Goal: Information Seeking & Learning: Check status

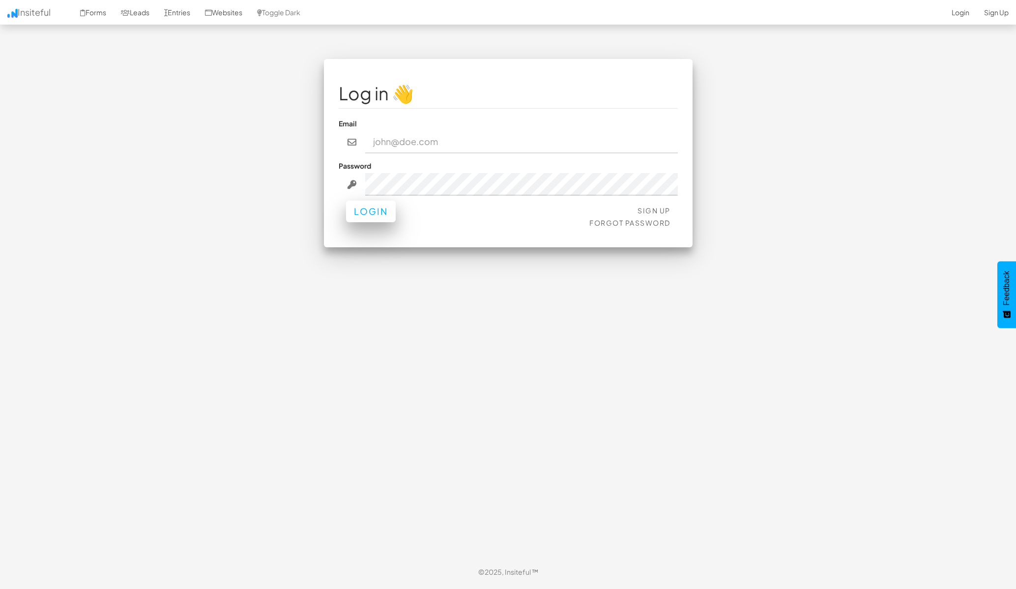
type input "jesseh@primecorporateservices.com"
click at [371, 220] on button "Login" at bounding box center [371, 212] width 50 height 22
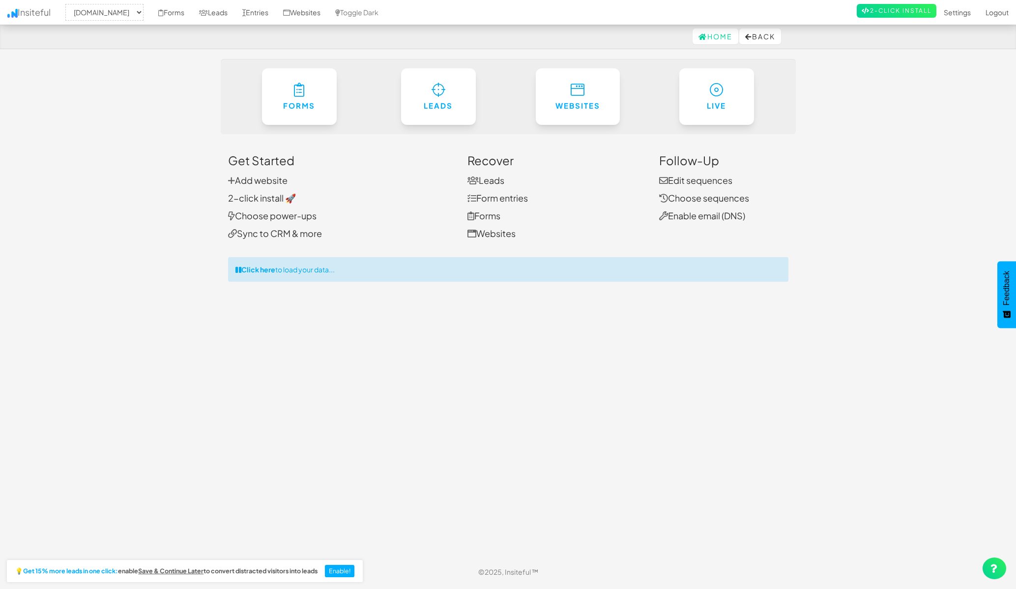
select select "1529"
click at [429, 91] on link "Leads" at bounding box center [439, 94] width 76 height 58
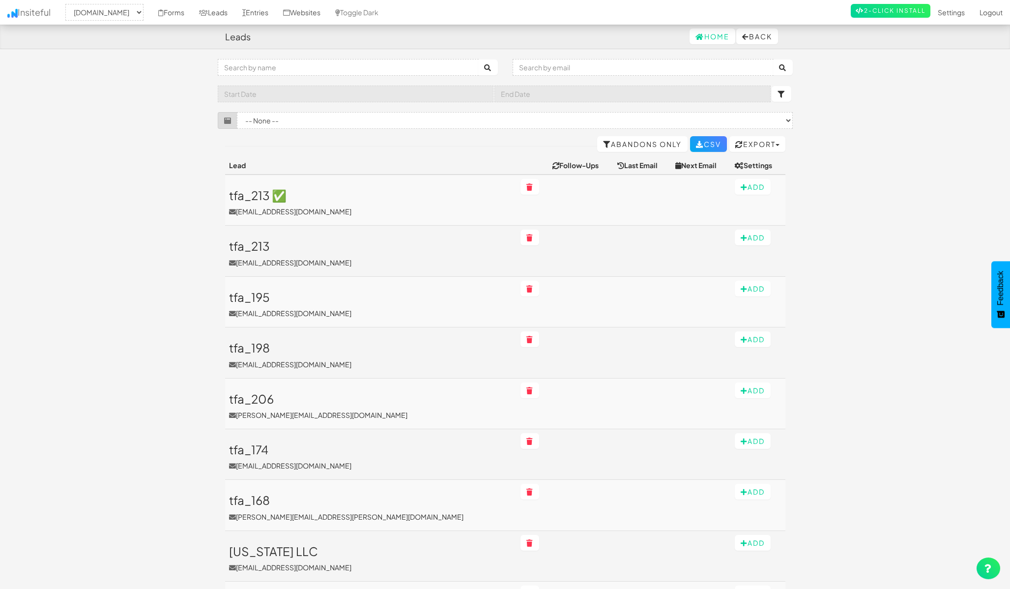
select select "1529"
click at [340, 122] on select "-- None -- (www.primecorporateservices.com/real-estate-investing/#) (www.primec…" at bounding box center [515, 120] width 556 height 17
select select "f685da288e53480.43778703"
click at [237, 112] on select "-- None -- (www.primecorporateservices.com/real-estate-investing/#) (www.primec…" at bounding box center [515, 120] width 556 height 17
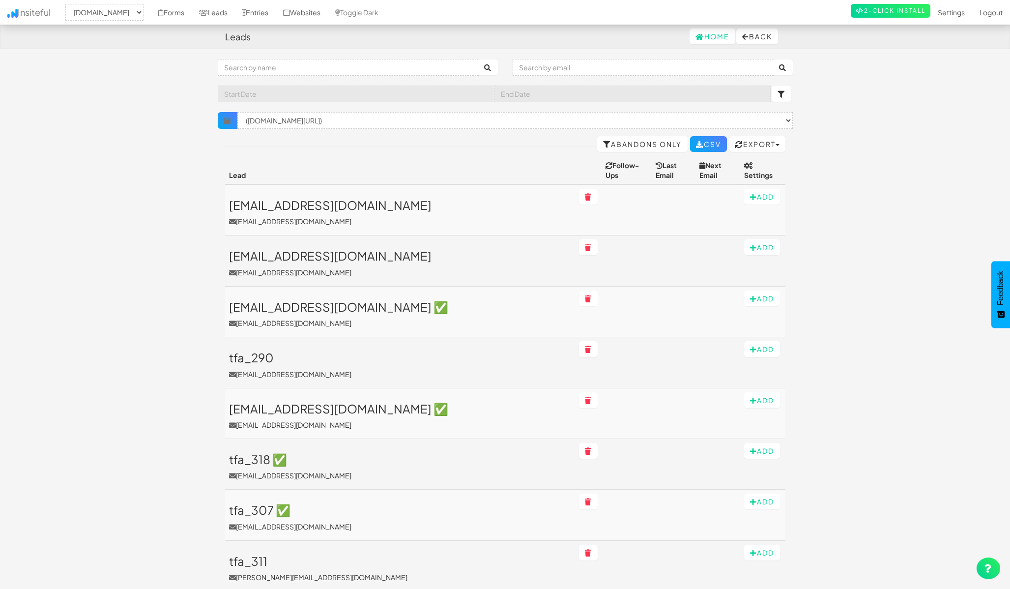
select select "1529"
select select "f685da288e53480.43778703"
click at [392, 116] on select "× Clear Filter (www.primecorporateservices.com/auto-renew-checkout/#61) (www.pr…" at bounding box center [515, 120] width 556 height 17
select select
click at [237, 112] on select "× Clear Filter (www.primecorporateservices.com/auto-renew-checkout/#61) (www.pr…" at bounding box center [515, 120] width 556 height 17
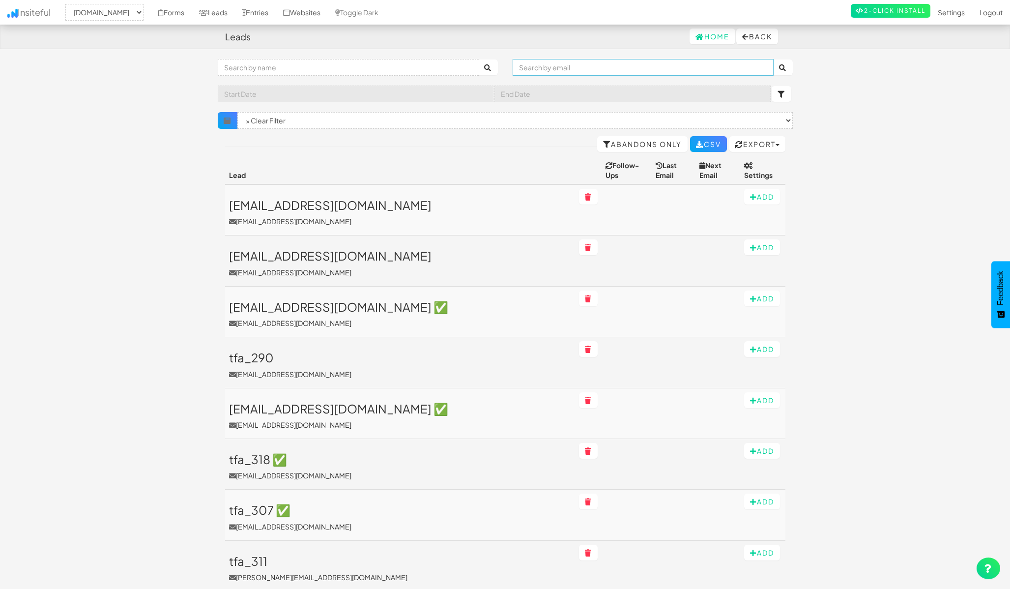
click at [558, 66] on input "text" at bounding box center [643, 67] width 261 height 17
type input "f"
type input "a"
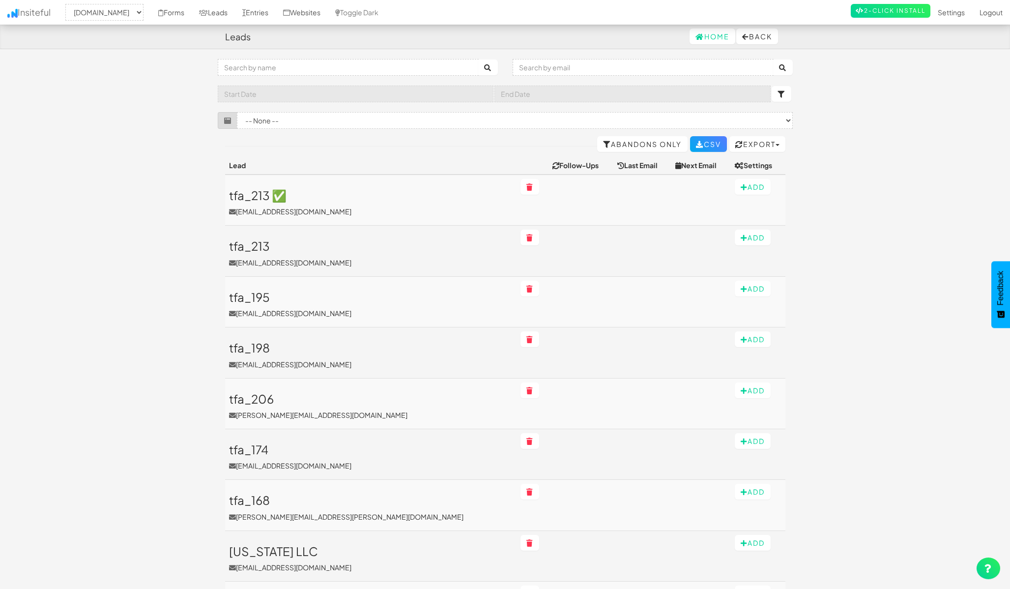
select select "1529"
click at [531, 61] on input "text" at bounding box center [643, 67] width 261 height 17
type input "almarazandrea@gmail.com"
click at [784, 67] on icon "submit" at bounding box center [783, 67] width 8 height 7
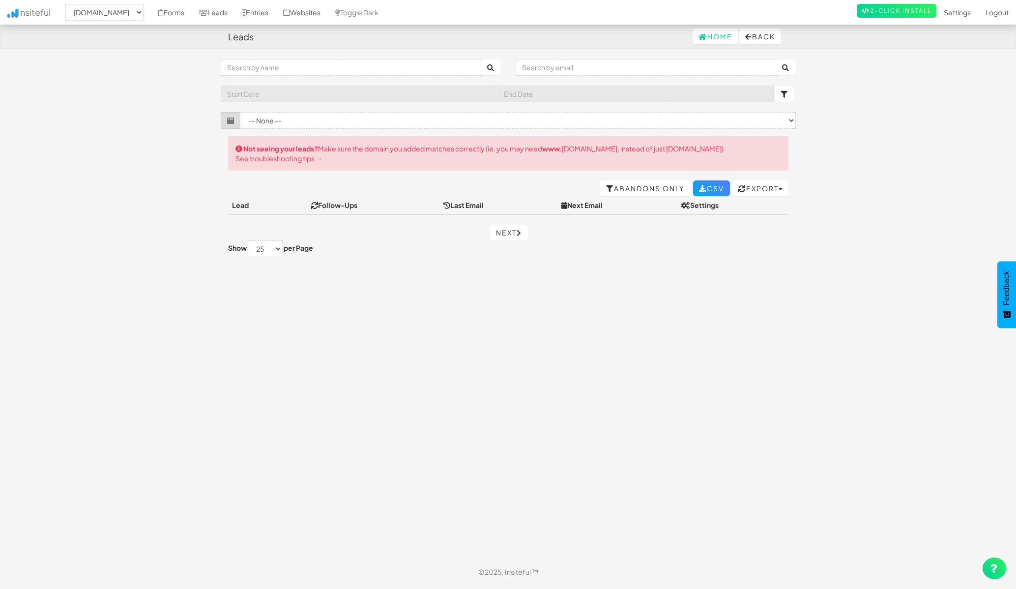
select select "1529"
click at [719, 39] on link "Home" at bounding box center [716, 37] width 46 height 16
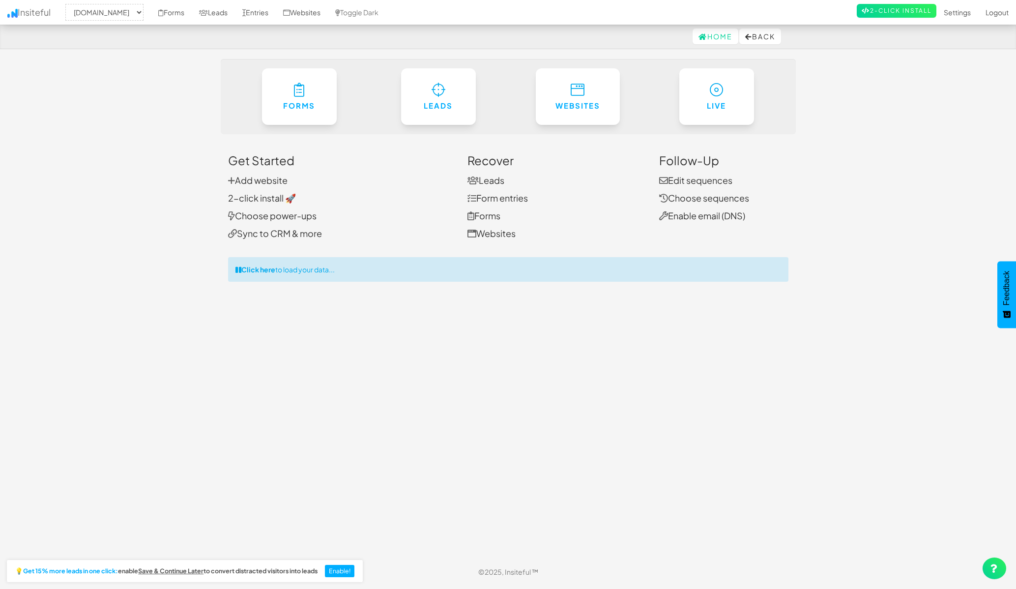
select select "1529"
click at [263, 97] on link "Forms" at bounding box center [300, 94] width 76 height 58
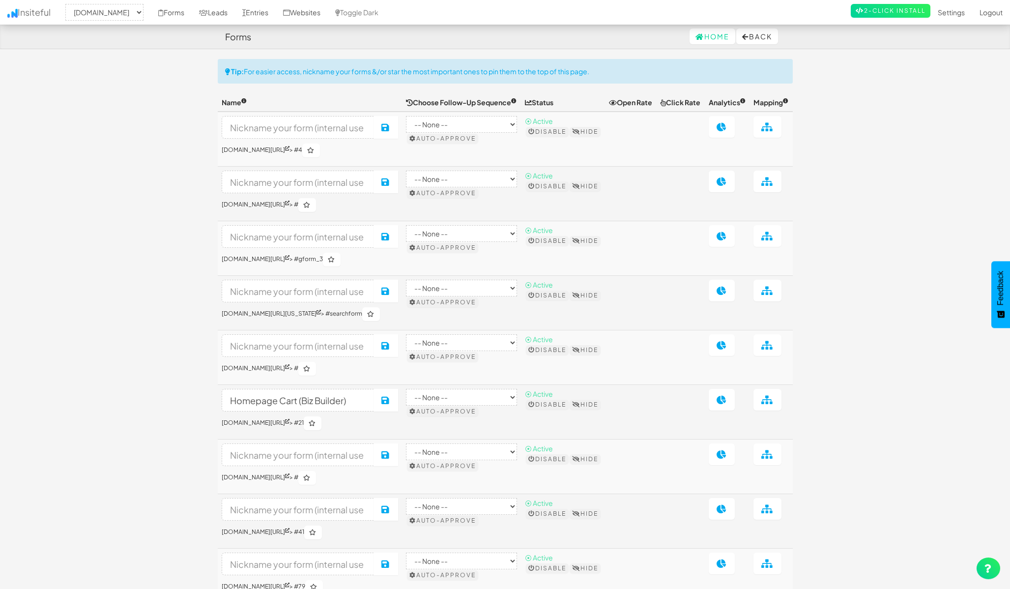
select select "1529"
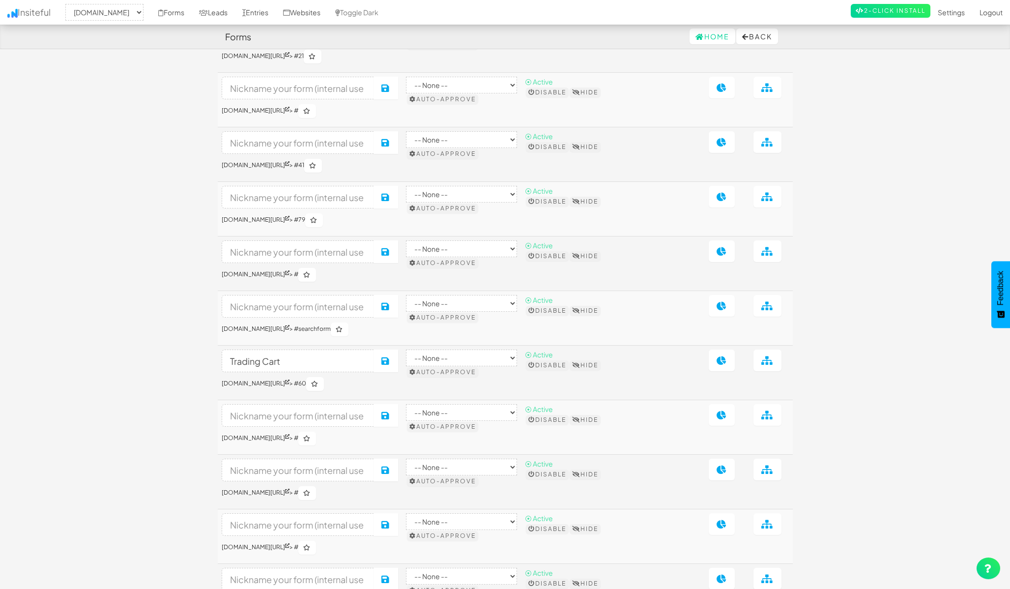
scroll to position [368, 0]
click at [735, 370] on link at bounding box center [722, 359] width 26 height 22
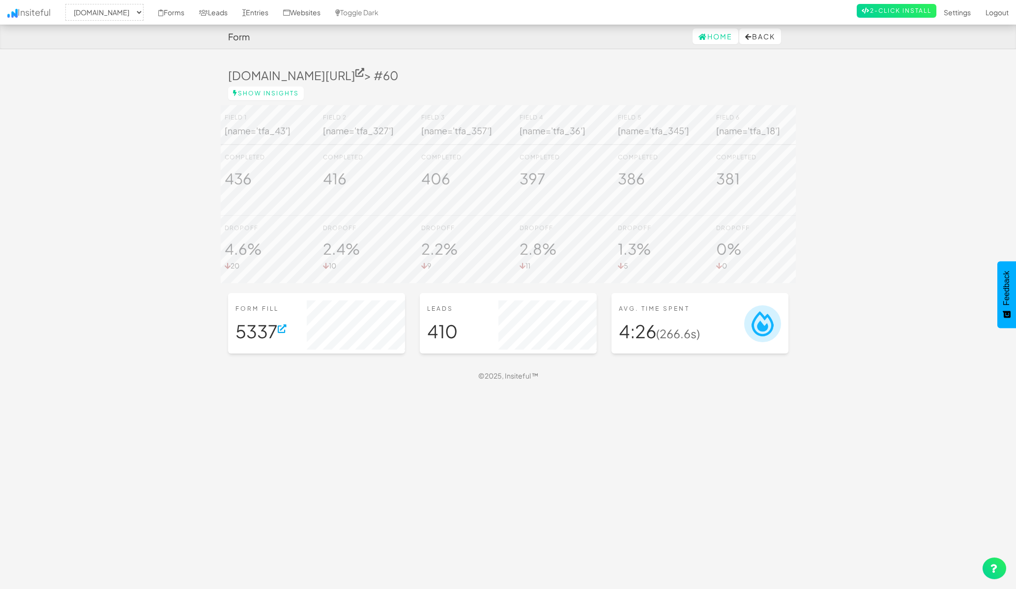
select select "1529"
click at [773, 41] on button "Back" at bounding box center [760, 37] width 42 height 16
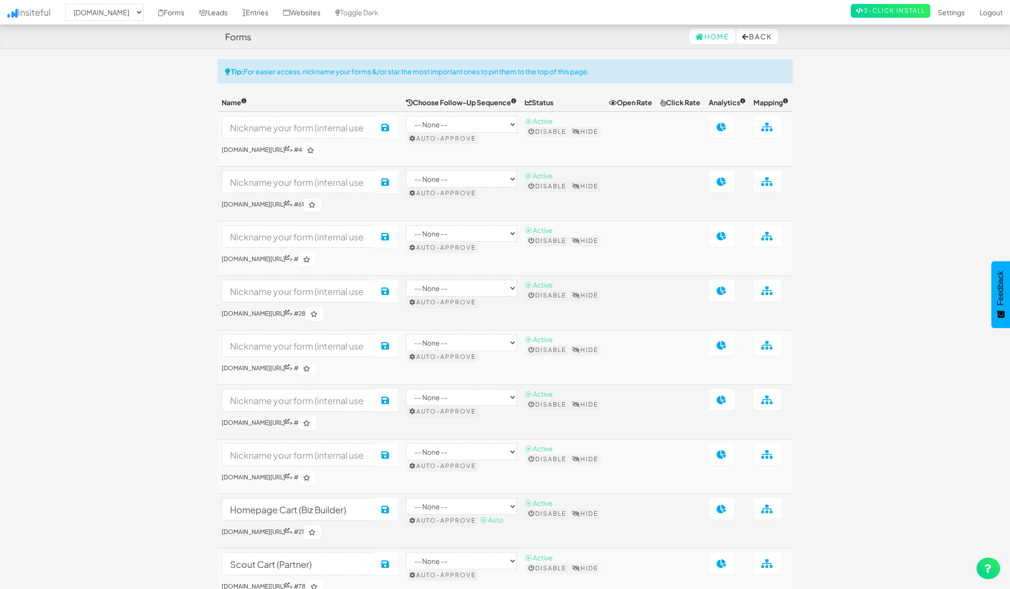
select select "1529"
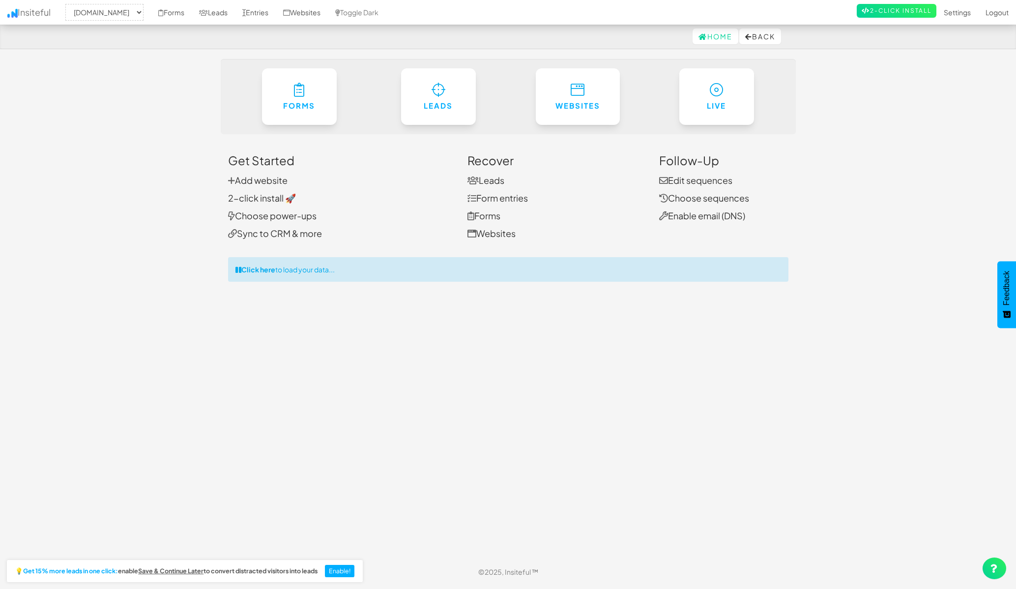
select select "1529"
click at [139, 218] on body "Home Back Toggle navigation Insiteful -- None -- [DOMAIN_NAME] Forms Leads Entr…" at bounding box center [508, 292] width 1016 height 584
click at [307, 115] on link "Forms" at bounding box center [300, 94] width 76 height 58
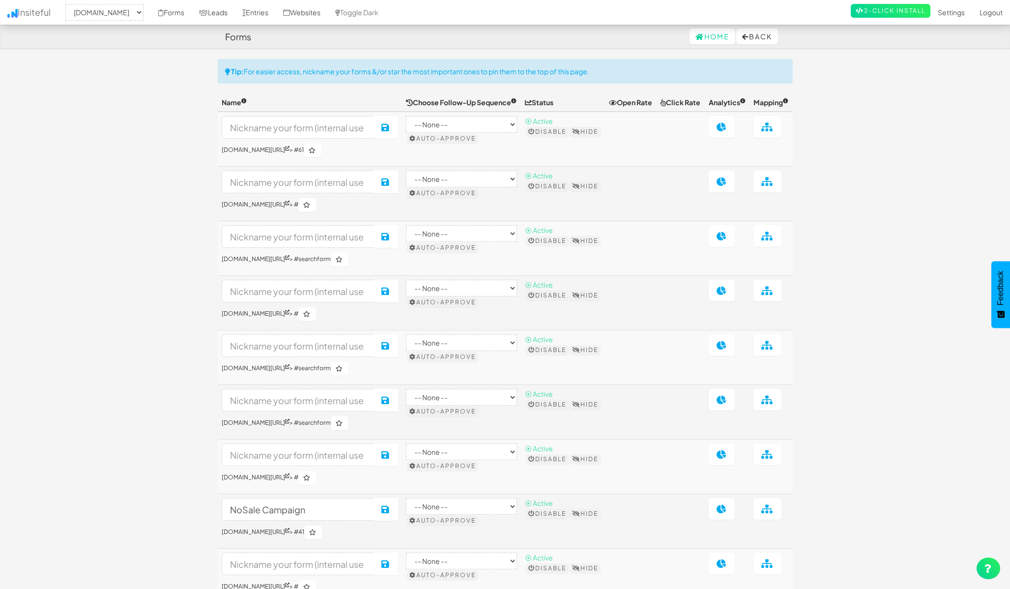
select select "1529"
click at [698, 37] on link "Home" at bounding box center [713, 37] width 46 height 16
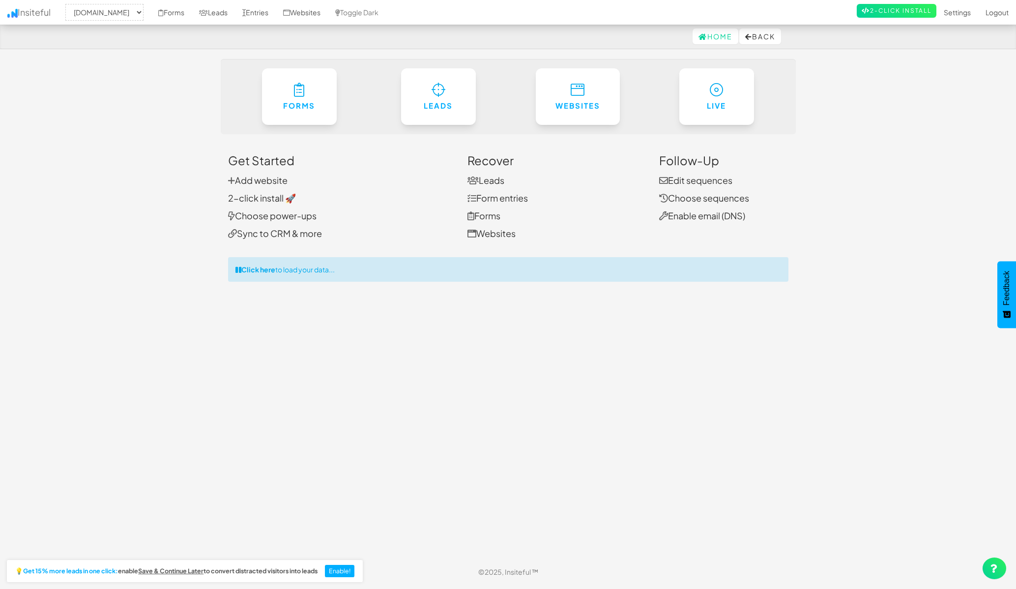
select select "1529"
click at [378, 295] on div "Toggle navigation Insiteful -- None -- [DOMAIN_NAME] Forms Leads Entries Websit…" at bounding box center [508, 309] width 575 height 501
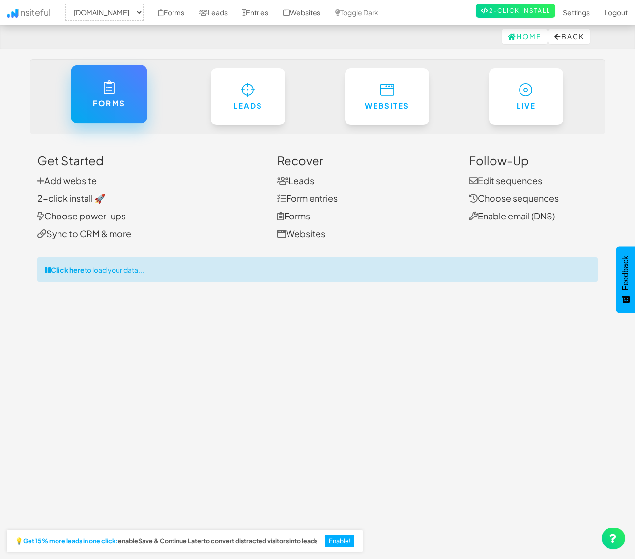
click at [154, 222] on li "Choose power-ups" at bounding box center [149, 216] width 225 height 18
